Goal: Use online tool/utility: Utilize a website feature to perform a specific function

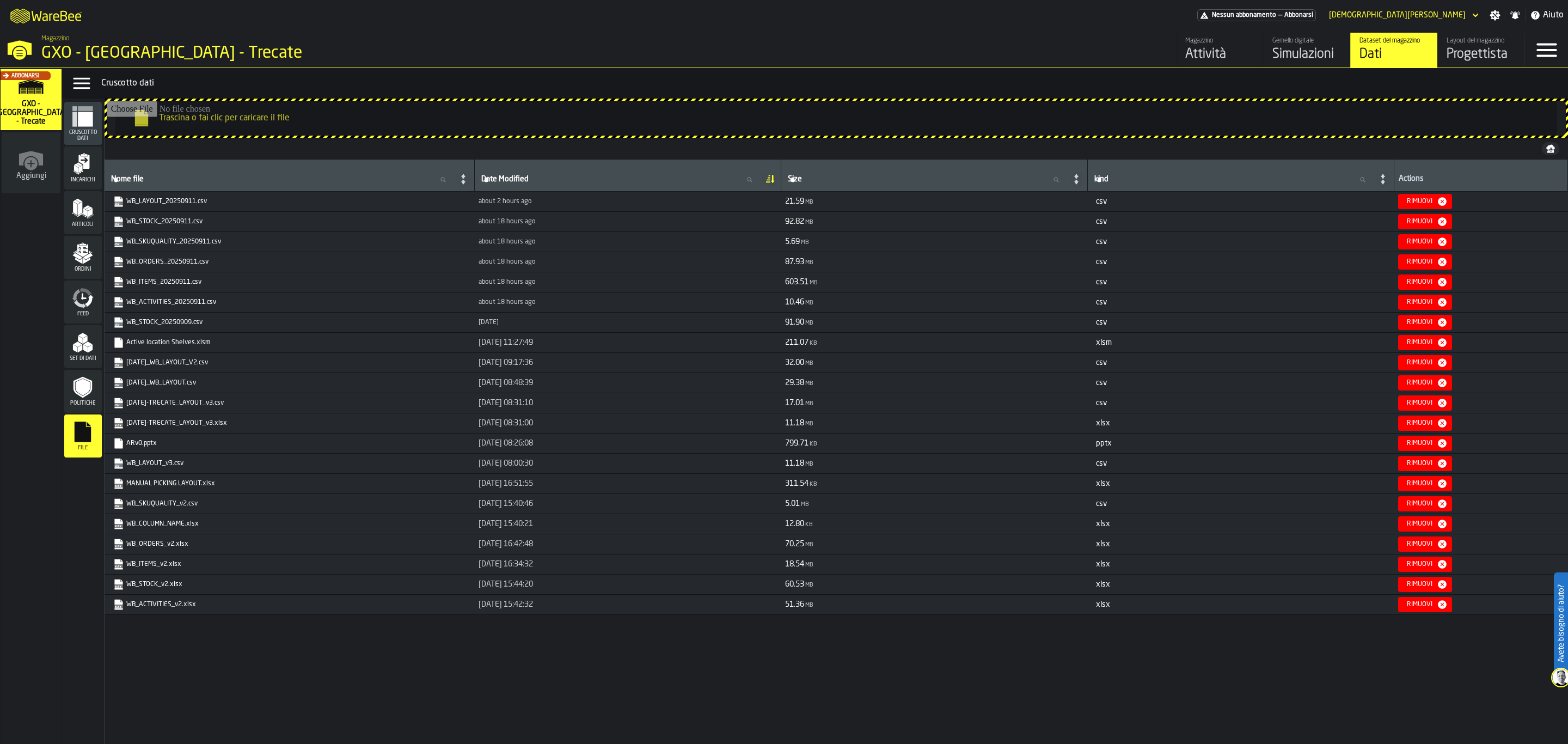
click at [23, 51] on icon "button-toggle-Close —> Warehouse Menu" at bounding box center [19, 53] width 13 height 13
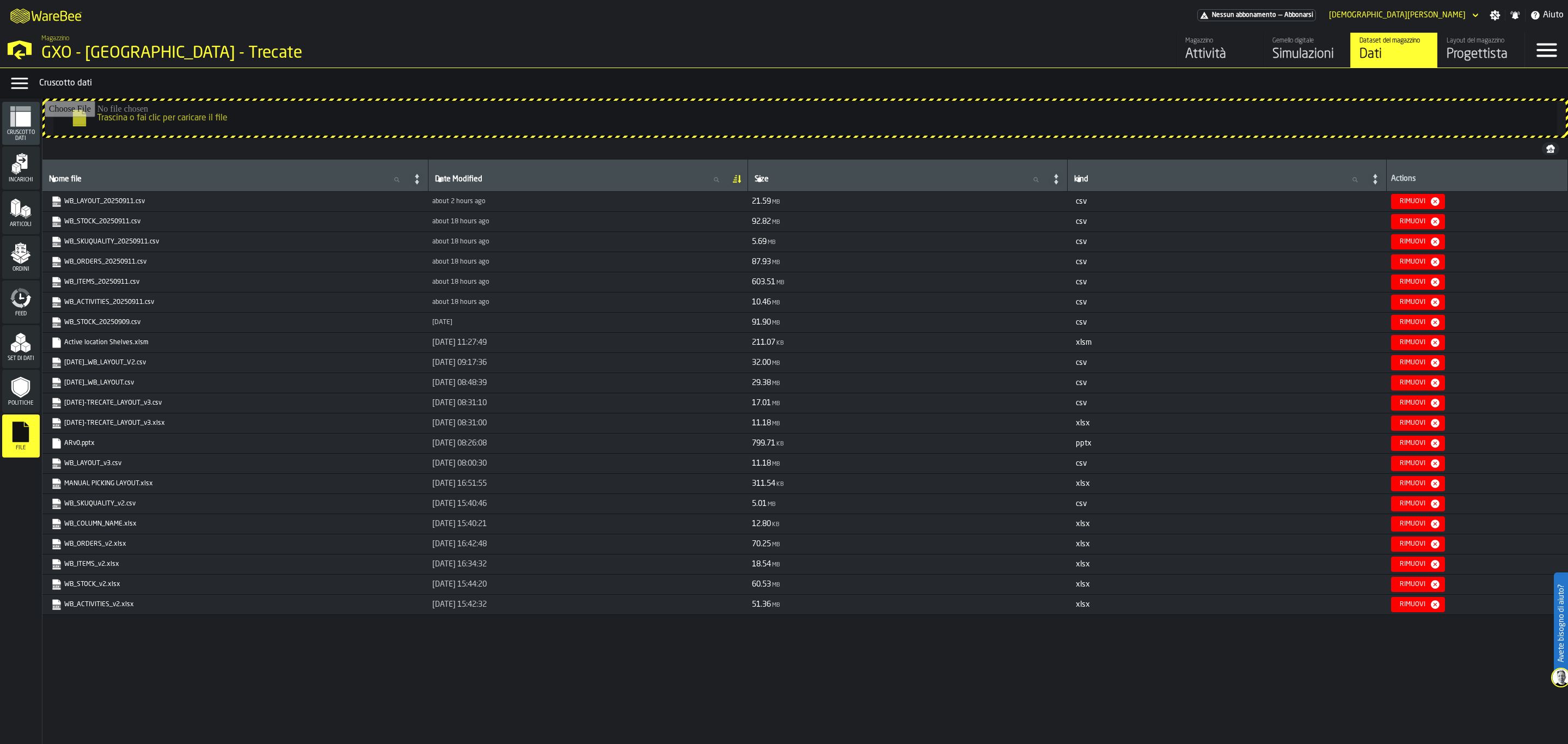
click at [23, 51] on icon "button-toggle-Open —> Warehouse Menu" at bounding box center [19, 48] width 26 height 26
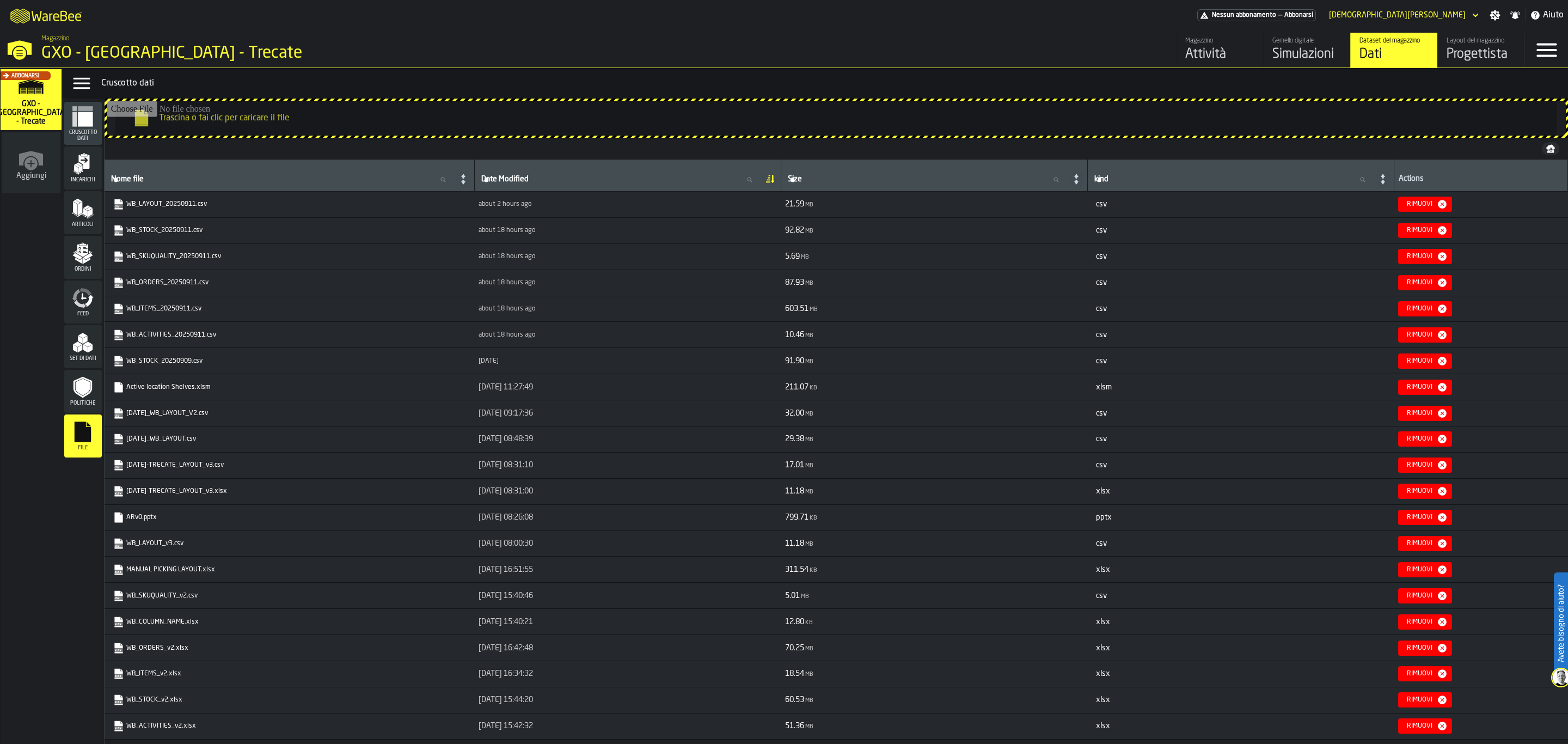
click at [1487, 50] on div "Progettista" at bounding box center [1481, 55] width 69 height 17
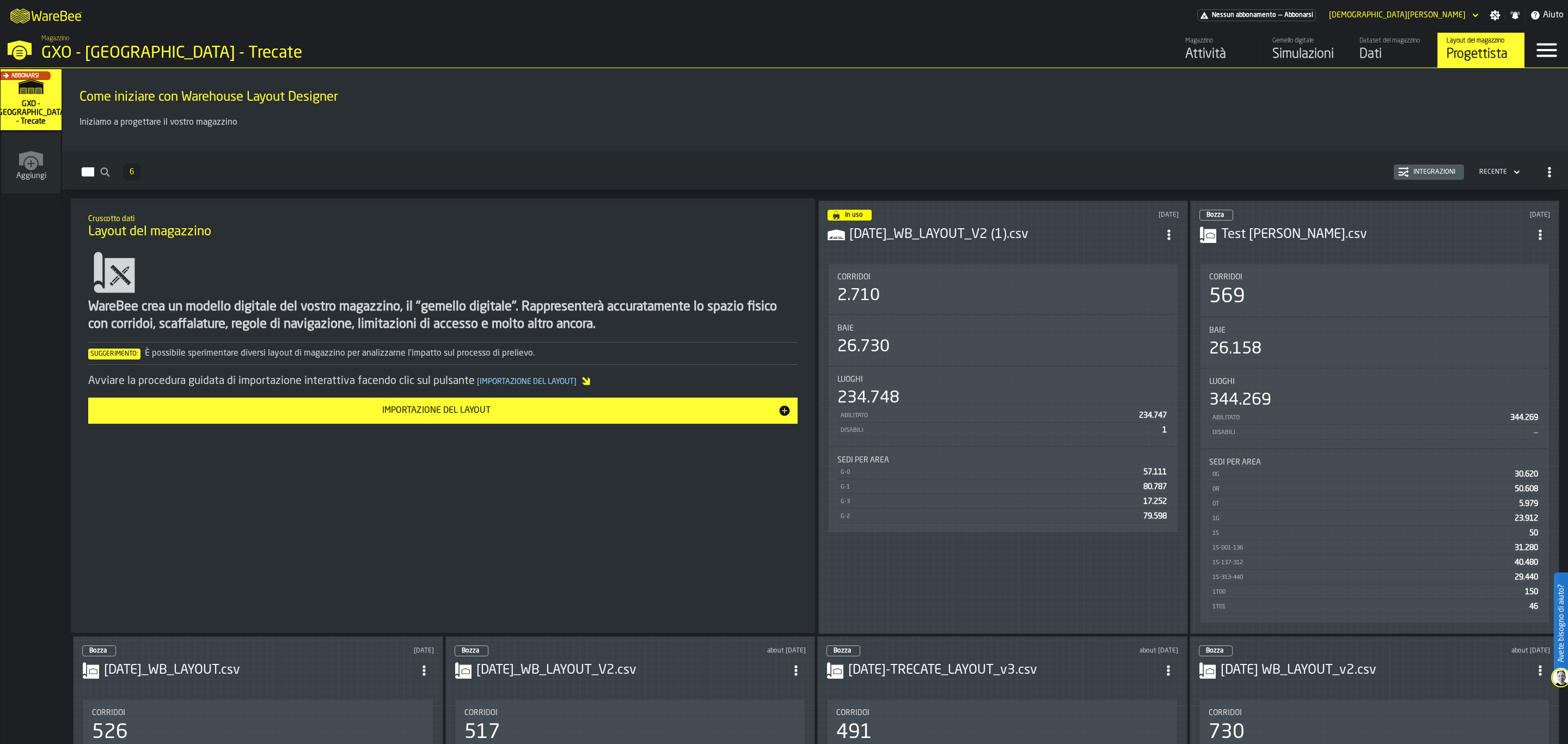
click at [959, 237] on h3 "[DATE]_WB_LAYOUT_V2 (1).csv" at bounding box center [1004, 235] width 310 height 17
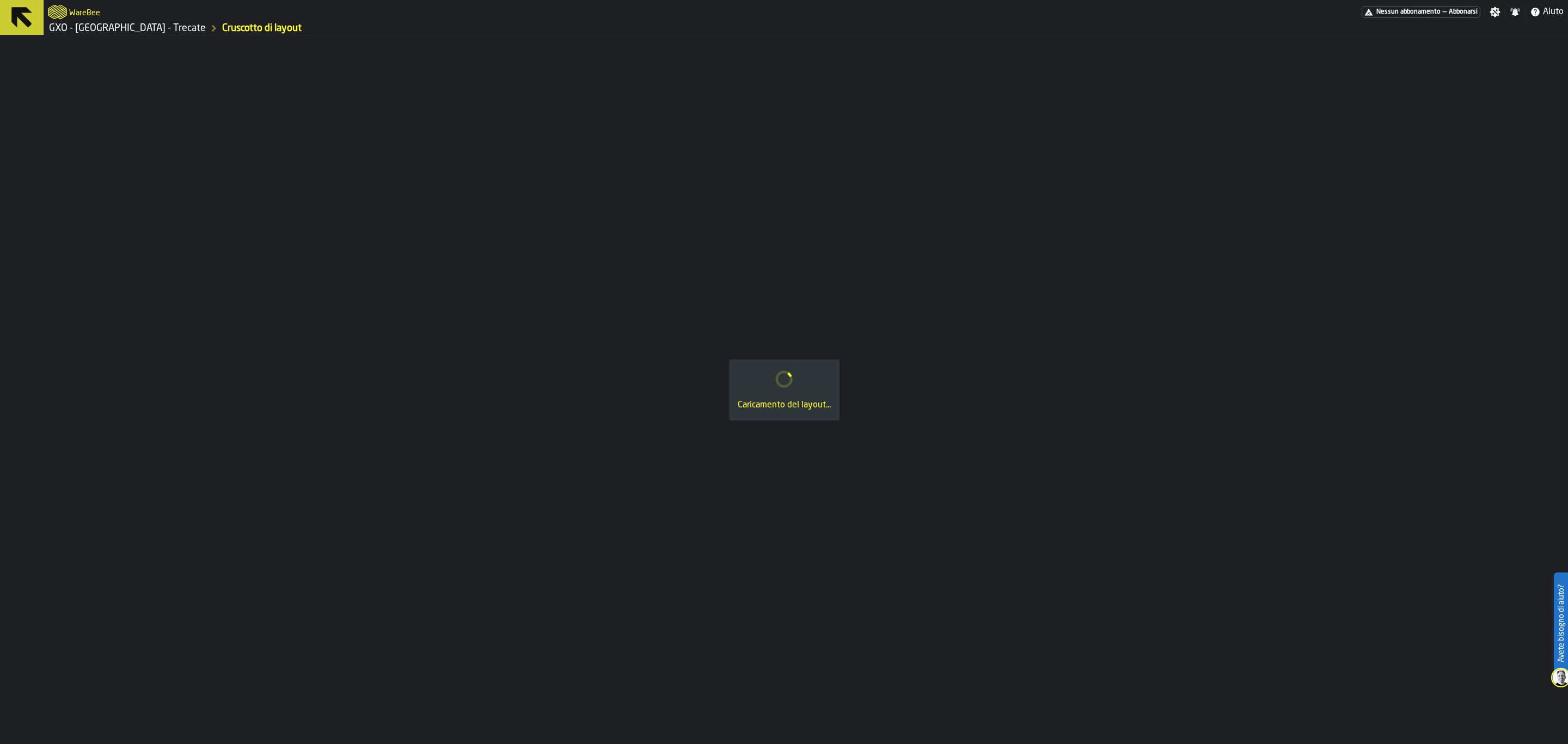
click at [959, 237] on div "Caricamento del layout..." at bounding box center [784, 390] width 1568 height 709
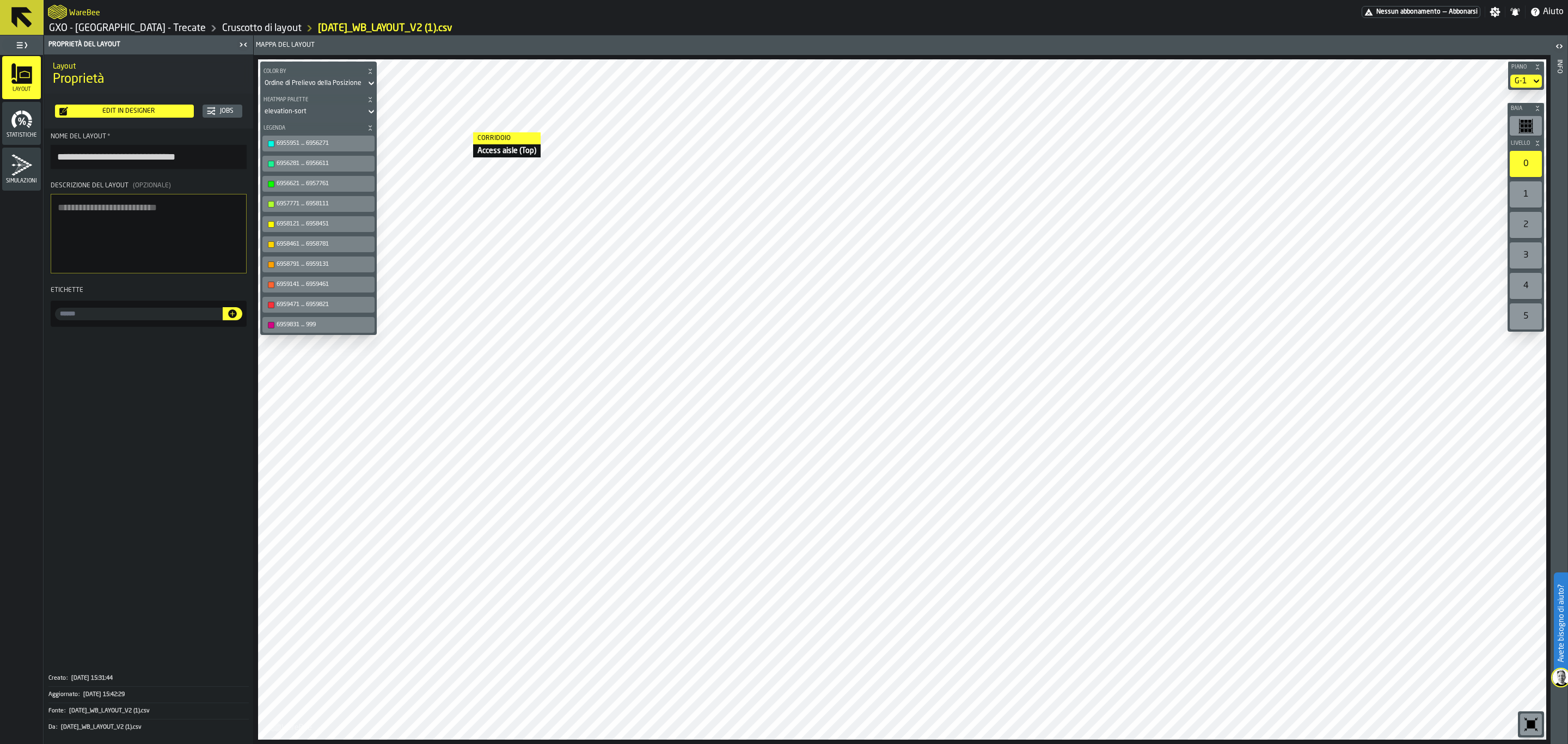
click at [146, 114] on div "Edit in Designer" at bounding box center [128, 111] width 121 height 8
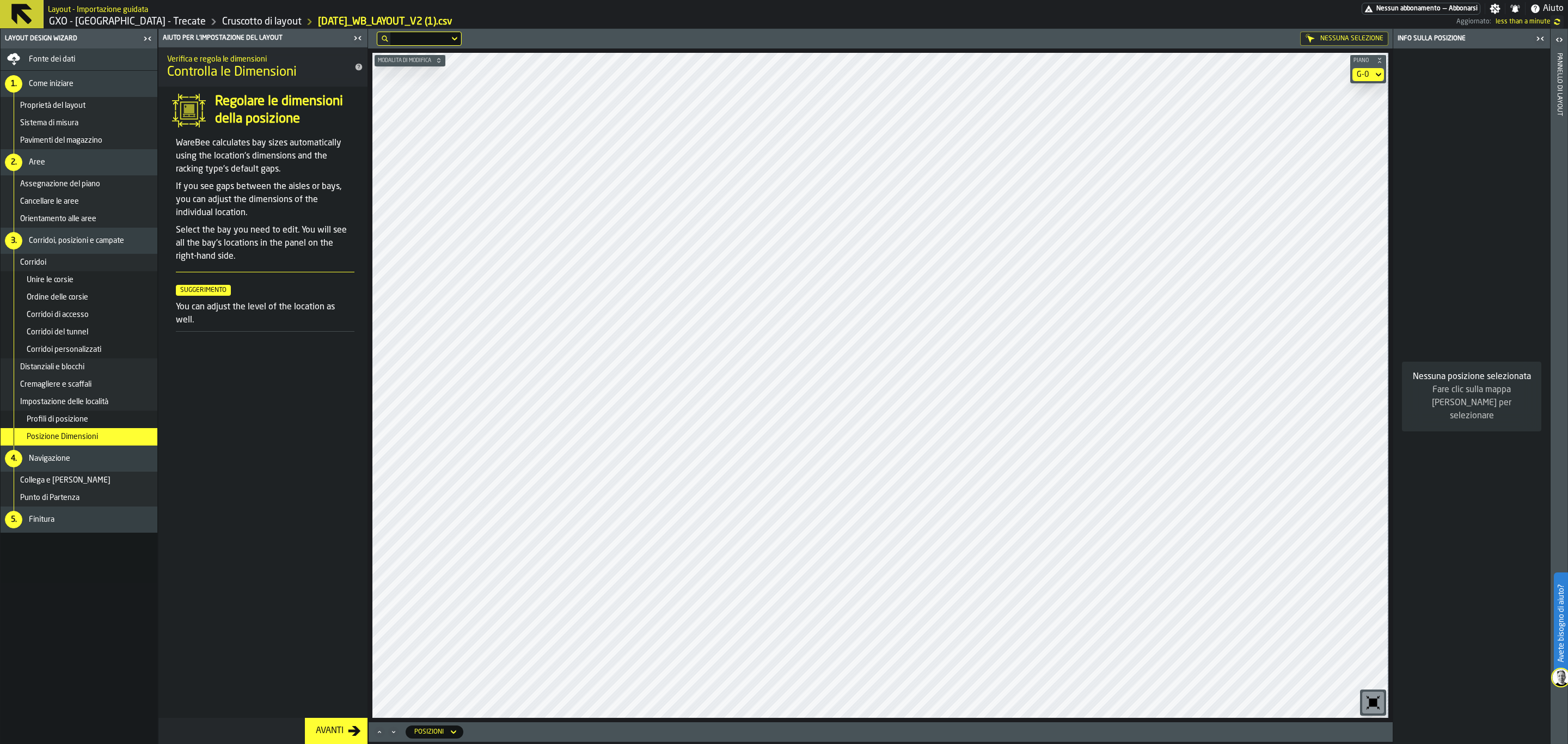
click at [321, 738] on button "Avanti" at bounding box center [336, 730] width 62 height 26
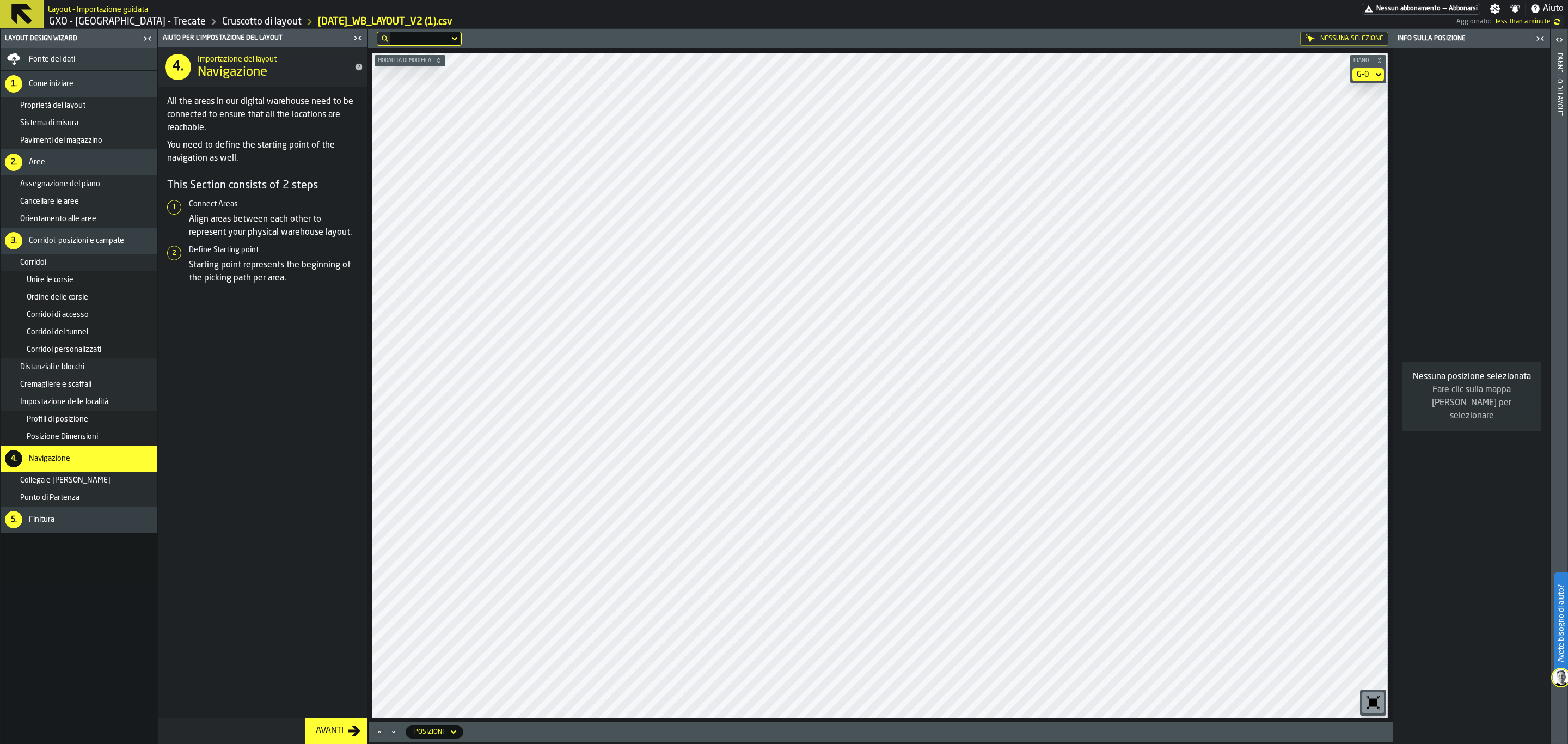
click at [1371, 80] on div "G-0" at bounding box center [1363, 75] width 21 height 13
click at [1348, 121] on div "G-1" at bounding box center [1349, 121] width 57 height 13
